Goal: Task Accomplishment & Management: Use online tool/utility

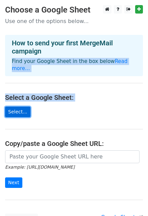
click at [16, 107] on link "Select..." at bounding box center [17, 112] width 25 height 10
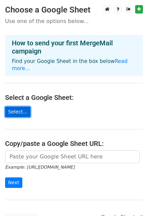
click at [22, 107] on link "Select..." at bounding box center [17, 112] width 25 height 10
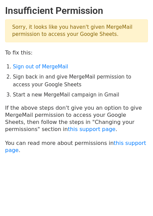
click at [43, 70] on ol "Sign out of MergeMail Sign back in and give MergeMail permission to access your…" at bounding box center [80, 81] width 135 height 36
click at [23, 66] on link "Sign out of MergeMail" at bounding box center [40, 67] width 55 height 6
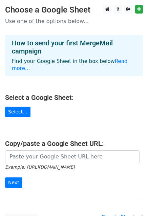
scroll to position [54, 0]
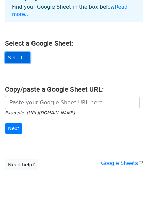
click at [10, 52] on link "Select..." at bounding box center [17, 57] width 25 height 10
